Goal: Task Accomplishment & Management: Complete application form

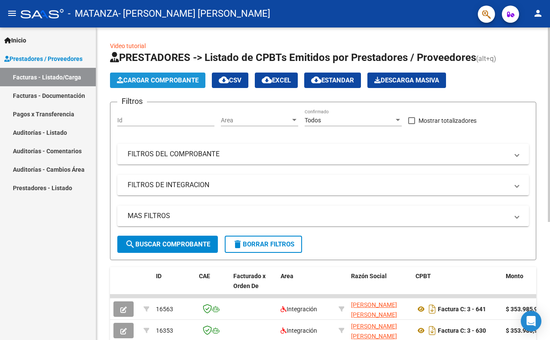
click at [150, 79] on span "Cargar Comprobante" at bounding box center [158, 80] width 82 height 8
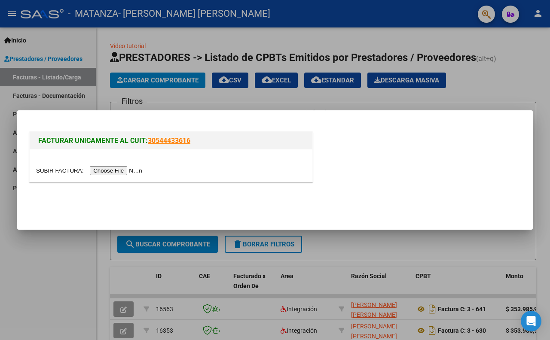
click at [115, 169] on input "file" at bounding box center [90, 170] width 109 height 9
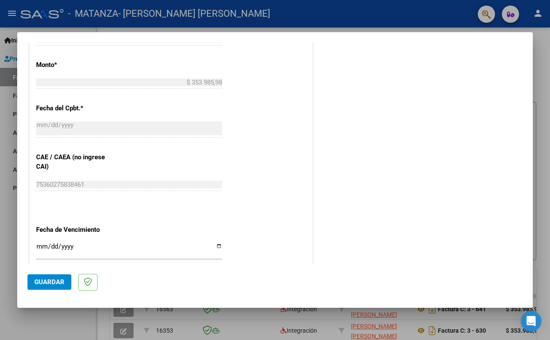
scroll to position [499, 0]
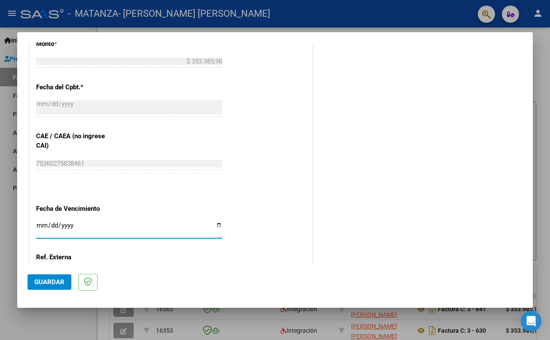
click at [41, 222] on input "Ingresar la fecha" at bounding box center [129, 229] width 186 height 14
click at [67, 224] on input "Ingresar la fecha" at bounding box center [129, 229] width 186 height 14
click at [67, 222] on input "Ingresar la fecha" at bounding box center [129, 229] width 186 height 14
type input "[DATE]"
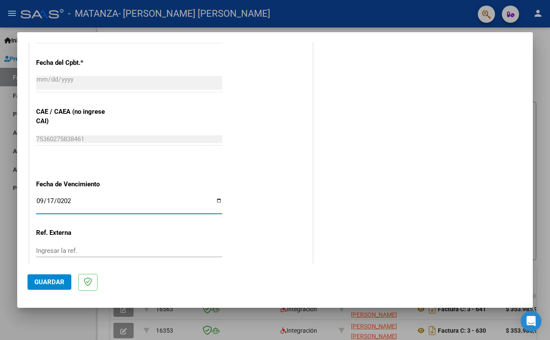
scroll to position [566, 0]
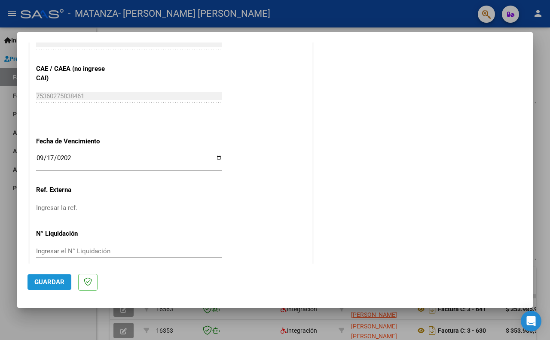
click at [49, 282] on span "Guardar" at bounding box center [49, 282] width 30 height 8
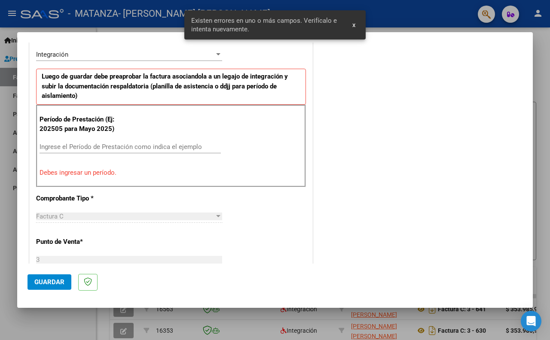
scroll to position [198, 0]
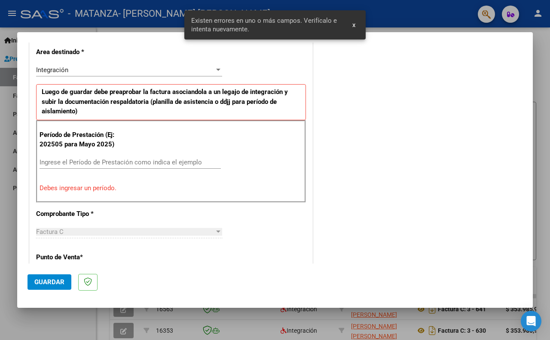
click at [63, 160] on input "Ingrese el Período de Prestación como indica el ejemplo" at bounding box center [130, 162] width 181 height 8
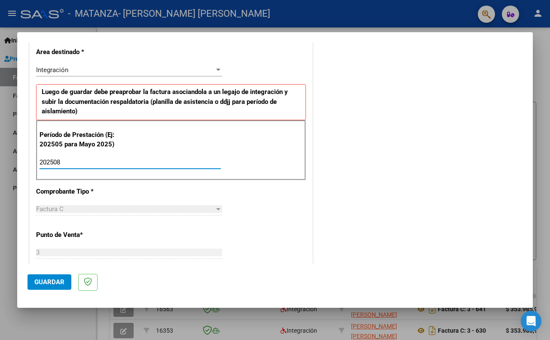
type input "202508"
click at [61, 281] on span "Guardar" at bounding box center [49, 282] width 30 height 8
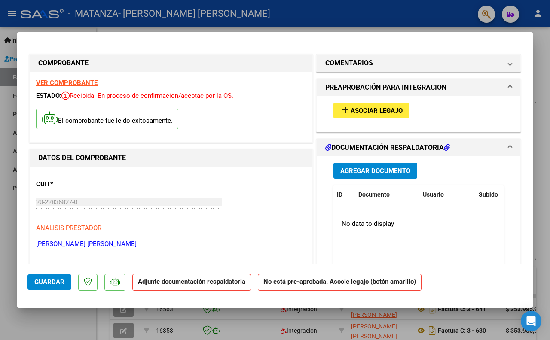
click at [352, 172] on span "Agregar Documento" at bounding box center [375, 171] width 70 height 8
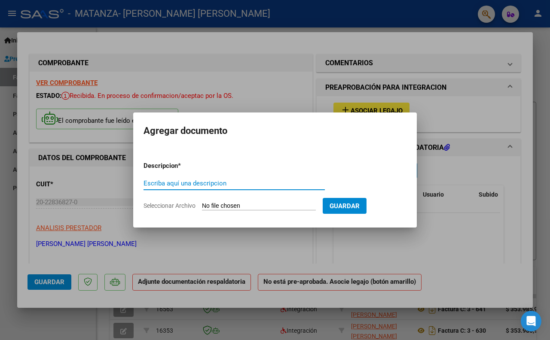
click at [155, 184] on input "Escriba aquí una descripcion" at bounding box center [233, 184] width 181 height 8
type input "planilla [PERSON_NAME] [DATE]"
click at [227, 205] on input "Seleccionar Archivo" at bounding box center [259, 206] width 114 height 8
type input "C:\fakepath\PLANILLA AGOSTO YAMY 2025.pdf"
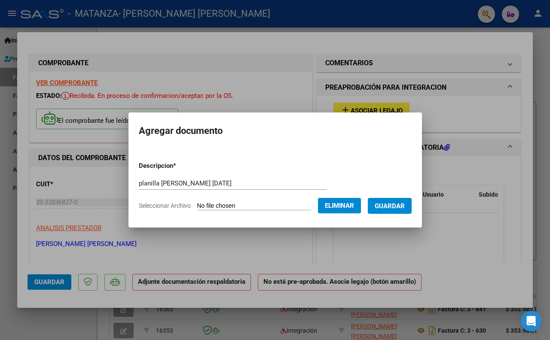
click at [400, 205] on span "Guardar" at bounding box center [389, 206] width 30 height 8
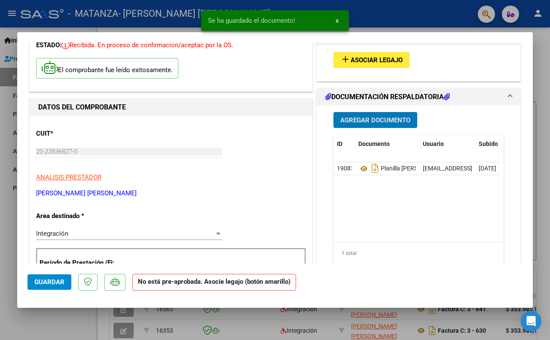
scroll to position [86, 0]
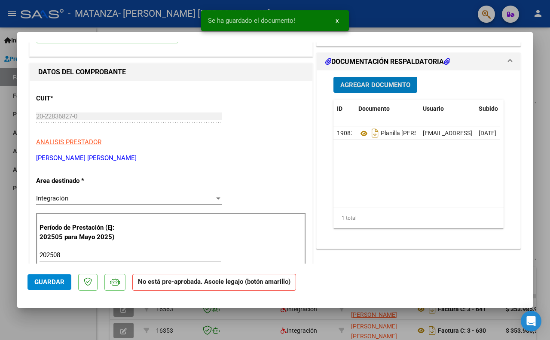
click at [51, 284] on span "Guardar" at bounding box center [49, 282] width 30 height 8
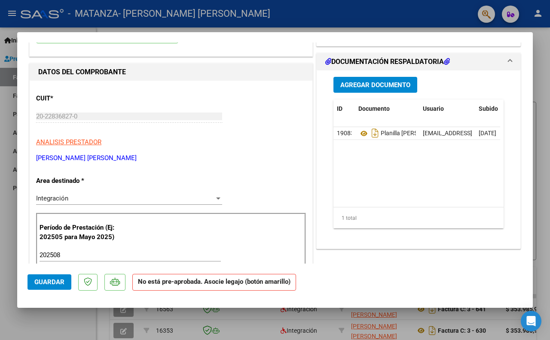
click at [545, 57] on div at bounding box center [275, 170] width 550 height 340
type input "$ 0,00"
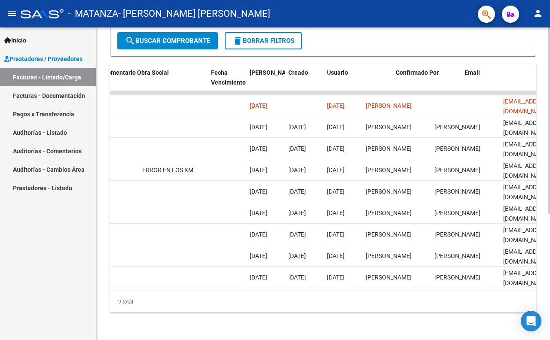
scroll to position [0, 1385]
